Goal: Navigation & Orientation: Find specific page/section

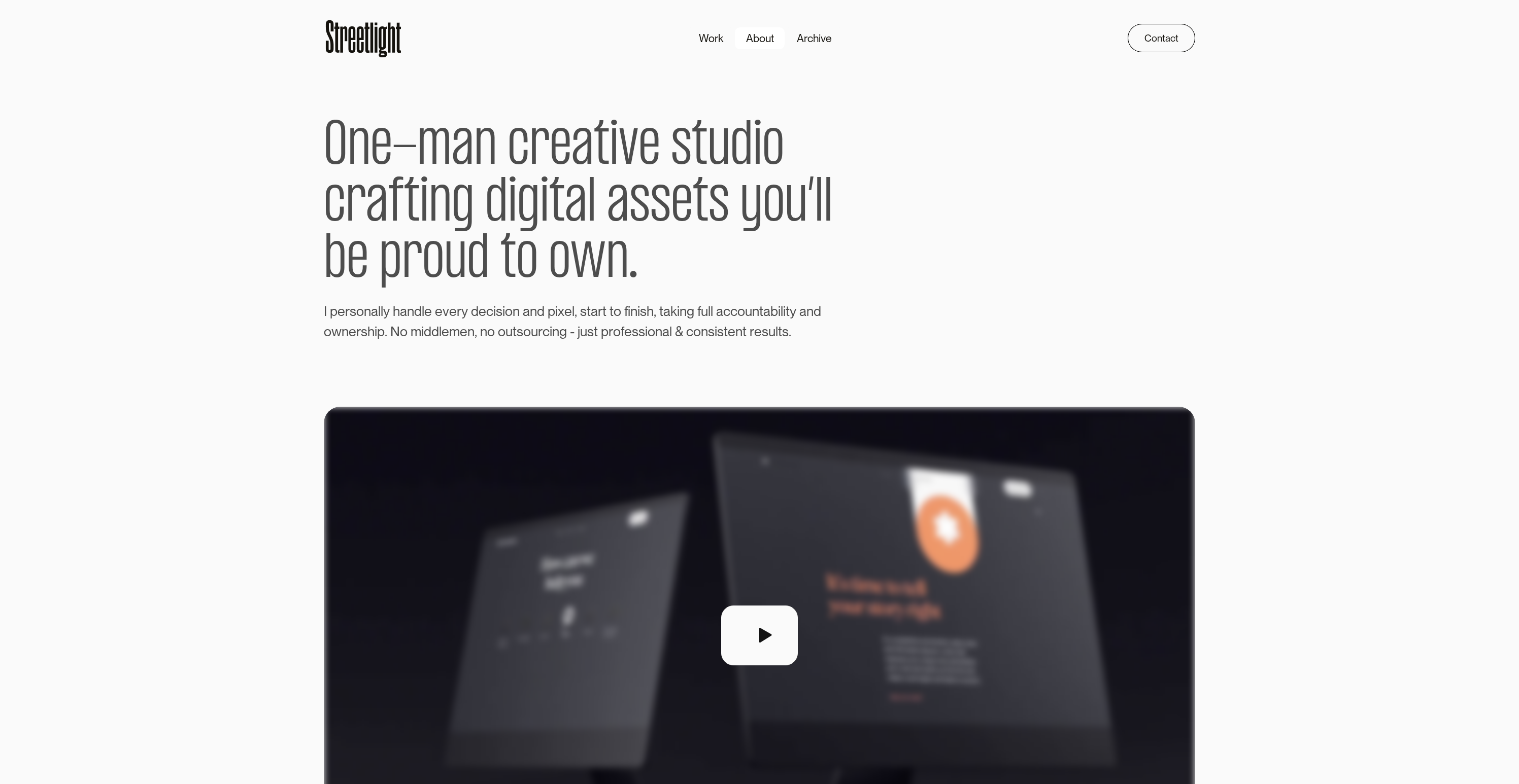
click at [757, 40] on div "About" at bounding box center [760, 38] width 28 height 16
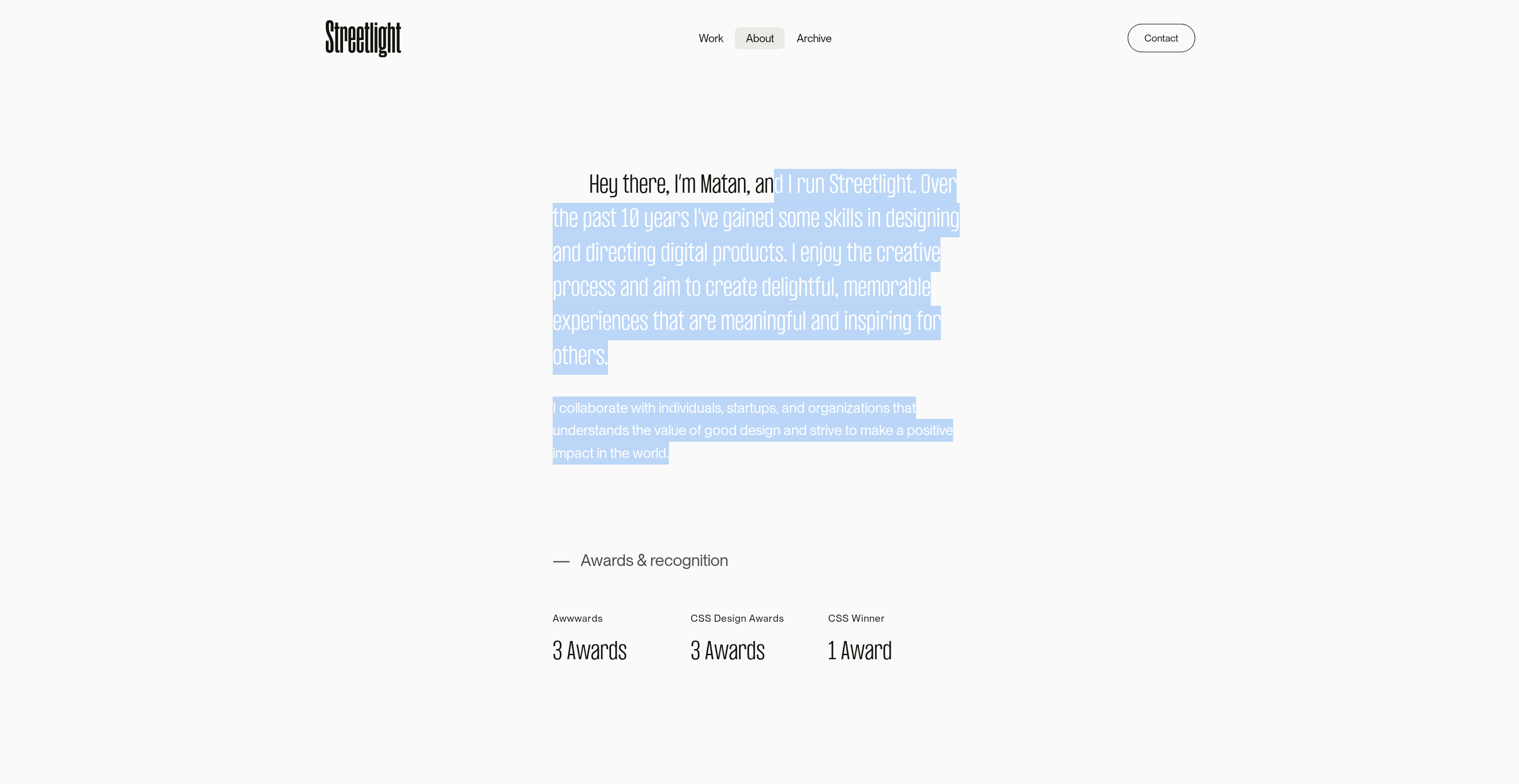
drag, startPoint x: 775, startPoint y: 187, endPoint x: 937, endPoint y: 498, distance: 350.7
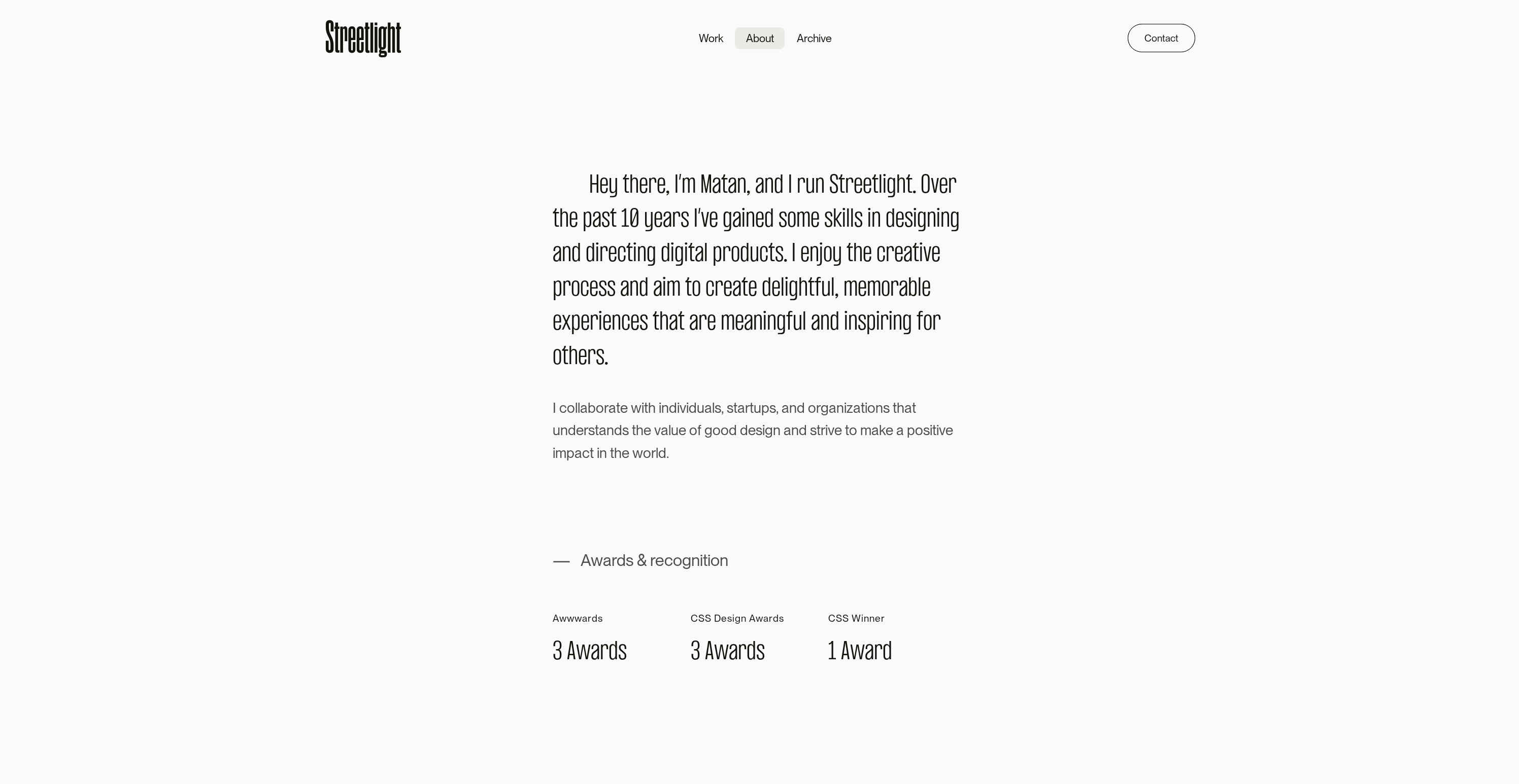
click at [679, 563] on h1 "— Awards & recognition" at bounding box center [640, 560] width 175 height 18
drag, startPoint x: 556, startPoint y: 651, endPoint x: 944, endPoint y: 663, distance: 388.2
click at [944, 663] on div "A w w w a r d s 3 A w a r d s C S S D e s i g n A w a r d s 3 A w a r d s C S S…" at bounding box center [760, 640] width 414 height 53
click at [946, 662] on div "C S S W i n n e r 1 A w a r d" at bounding box center [897, 640] width 138 height 53
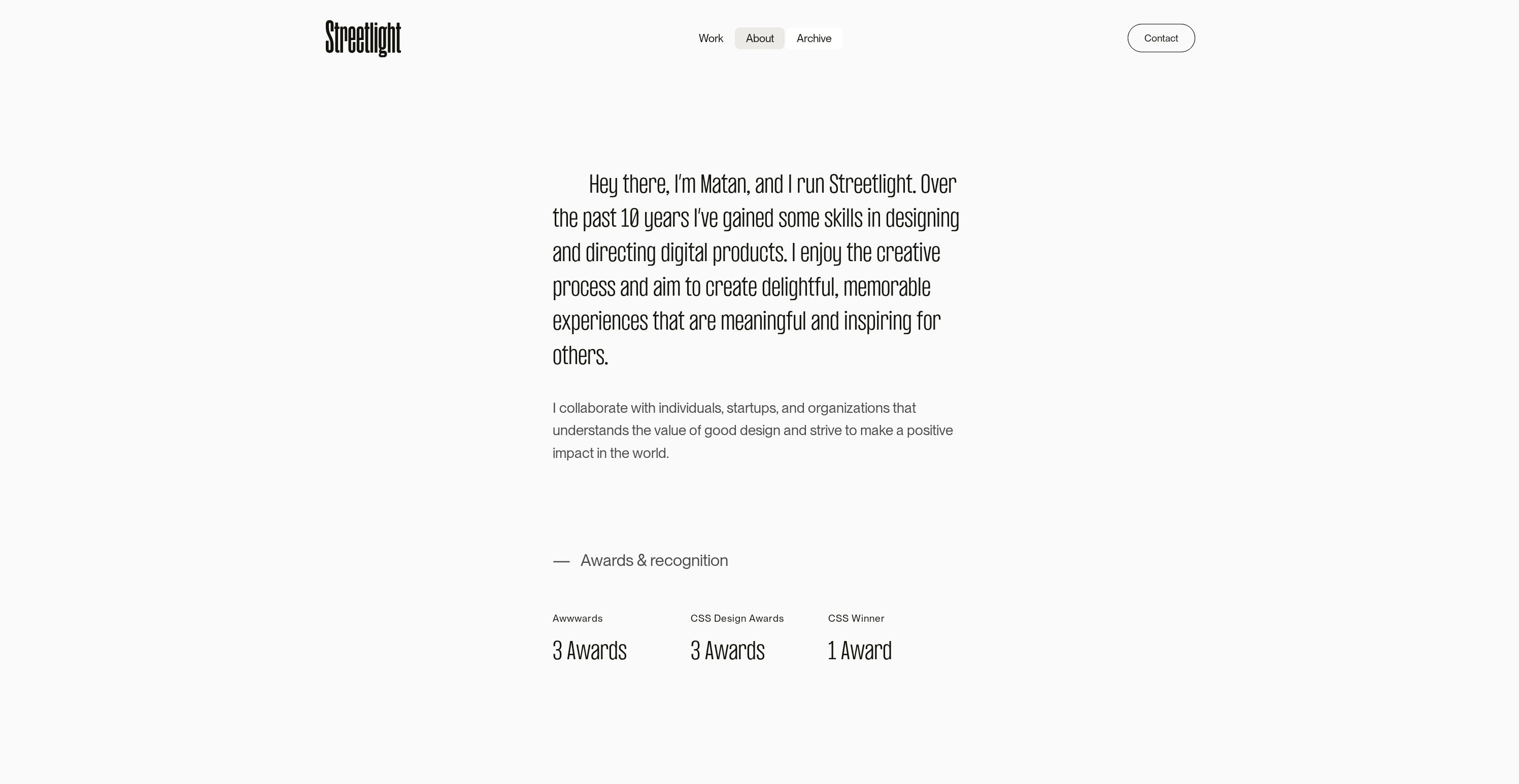
click at [826, 38] on div "Archive" at bounding box center [814, 38] width 35 height 16
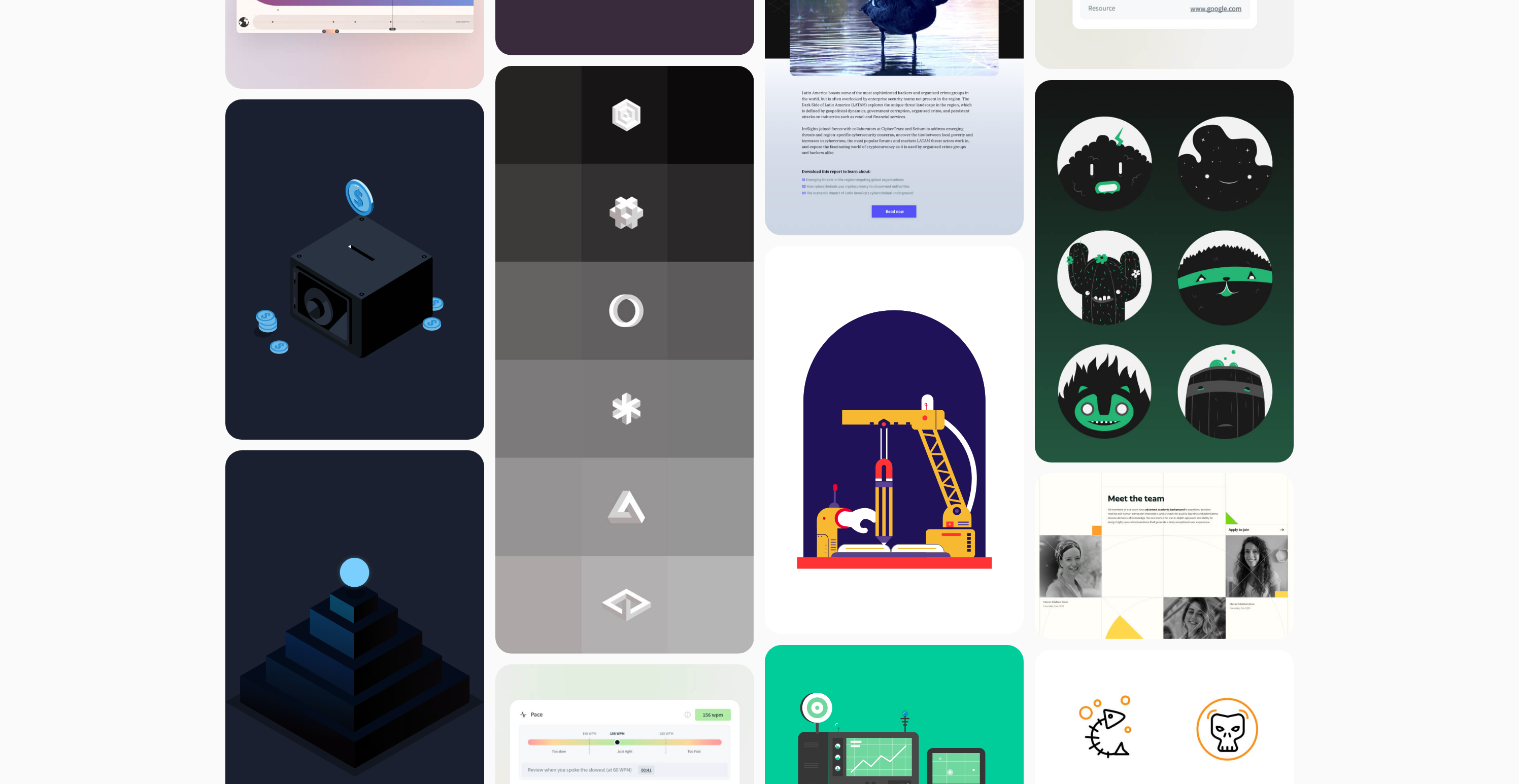
scroll to position [2978, 0]
